Goal: Task Accomplishment & Management: Manage account settings

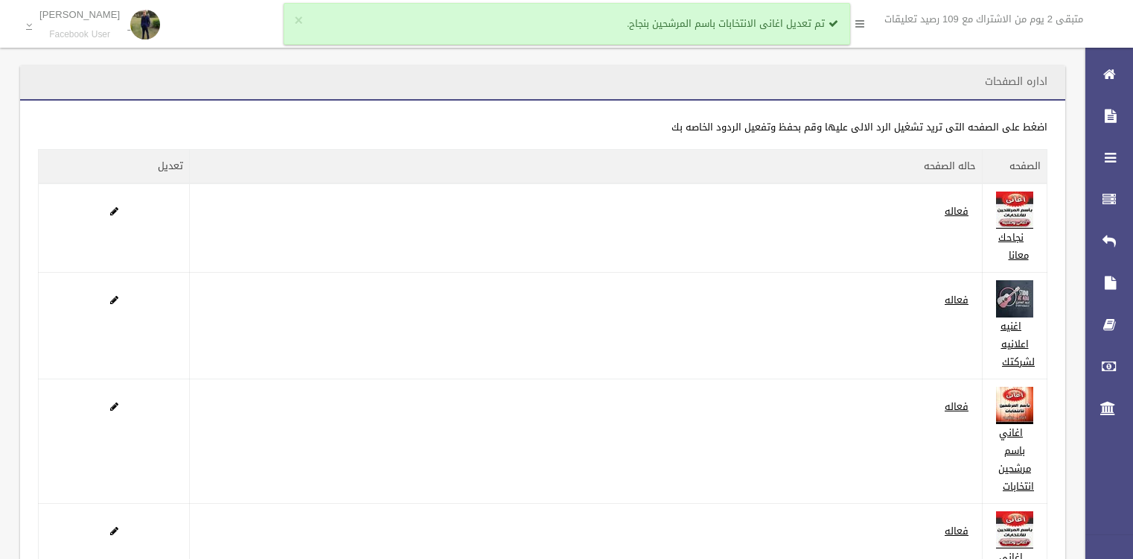
scroll to position [349, 0]
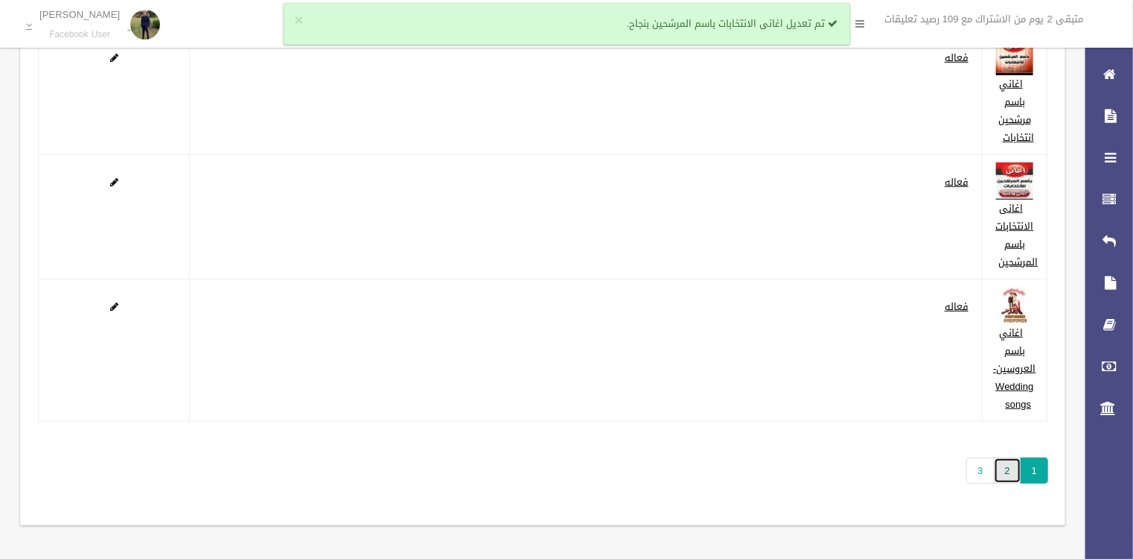
click at [1004, 468] on link "2" at bounding box center [1008, 470] width 28 height 26
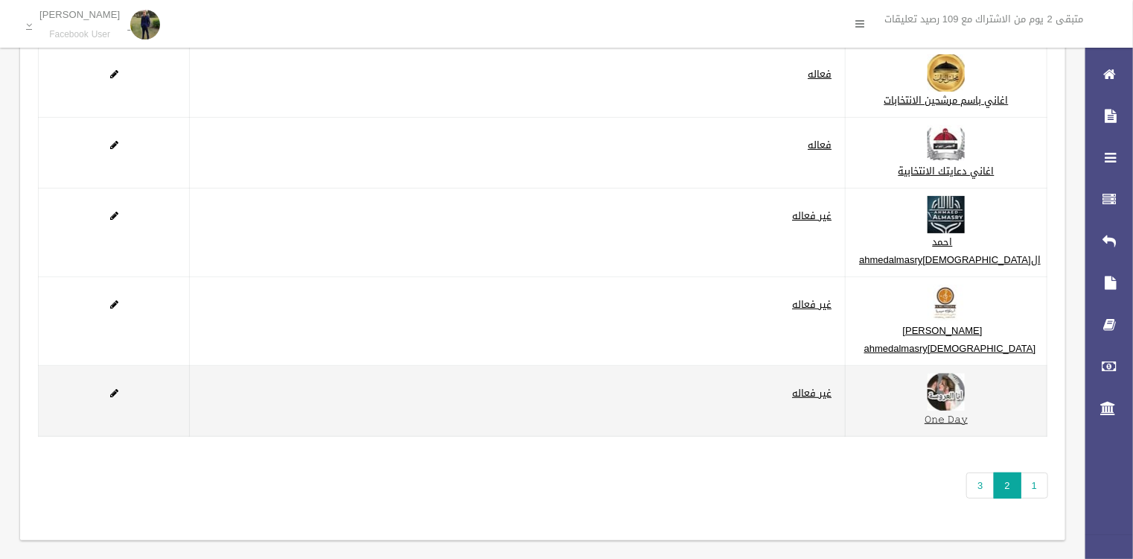
scroll to position [188, 0]
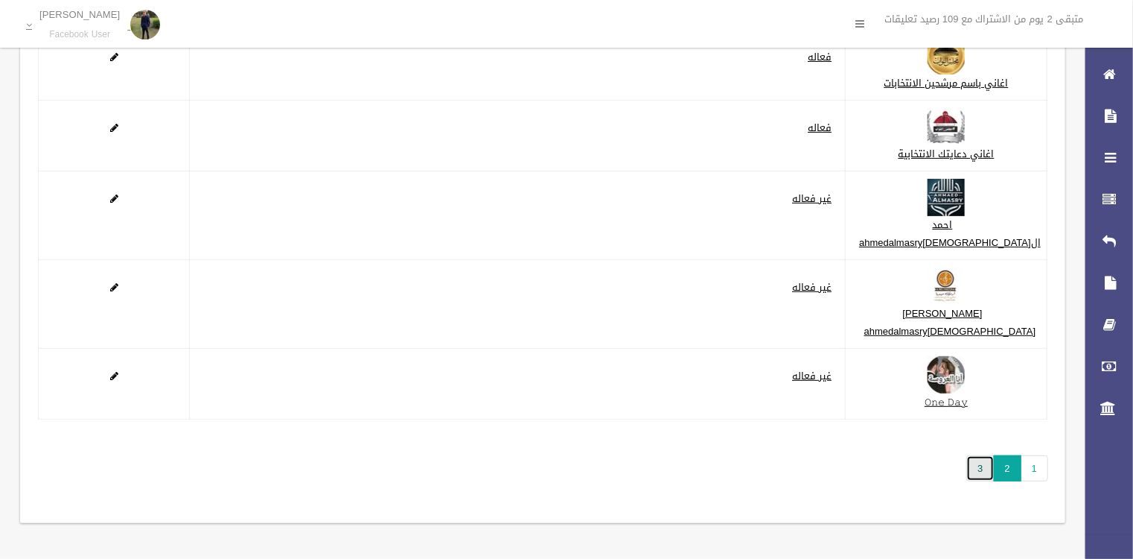
click at [971, 478] on link "3" at bounding box center [981, 468] width 28 height 26
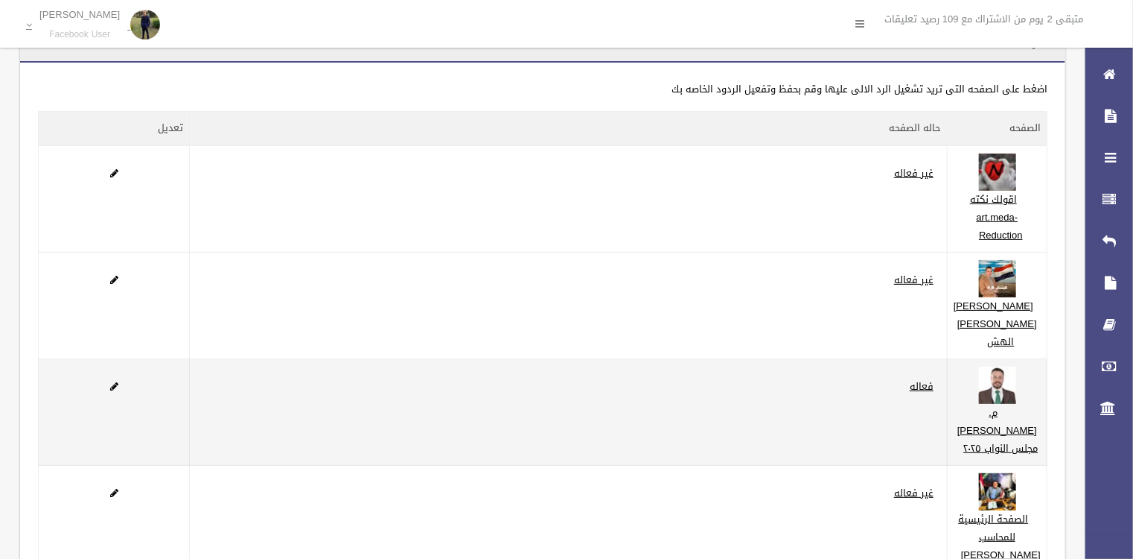
scroll to position [60, 0]
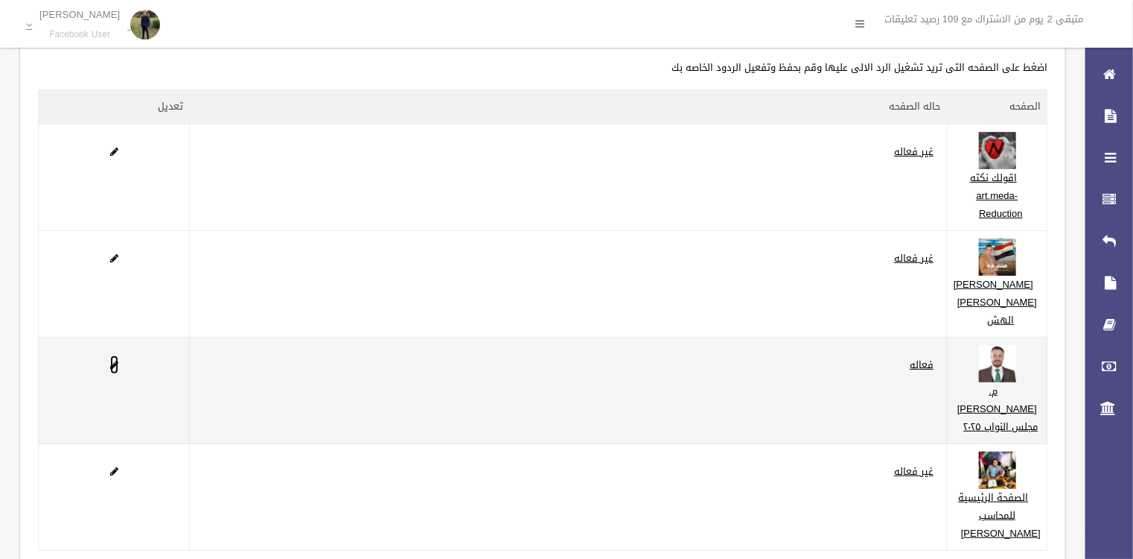
click at [115, 369] on span at bounding box center [114, 365] width 8 height 10
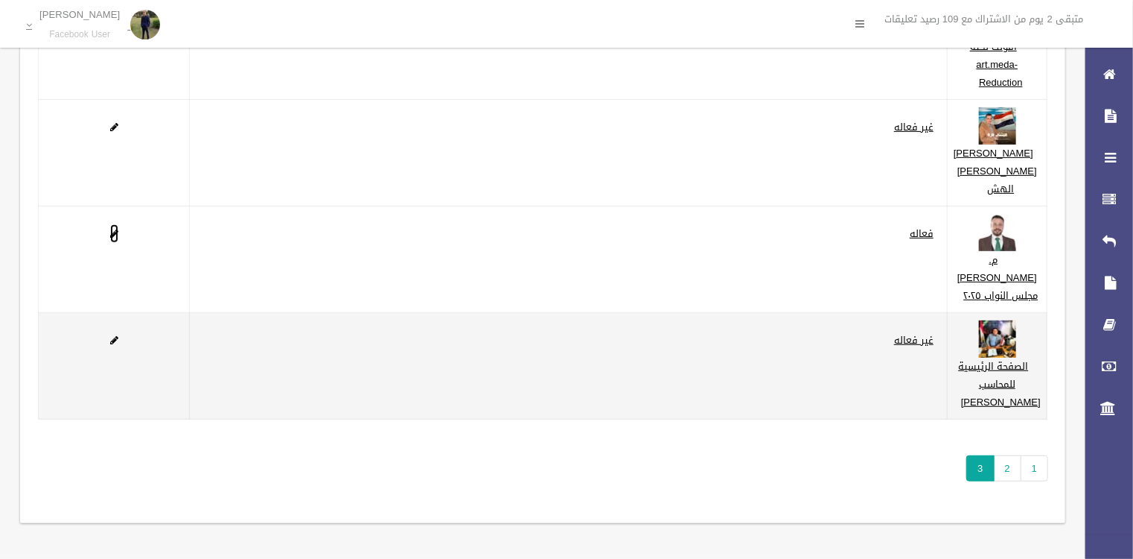
scroll to position [279, 0]
